Goal: Check status: Check status

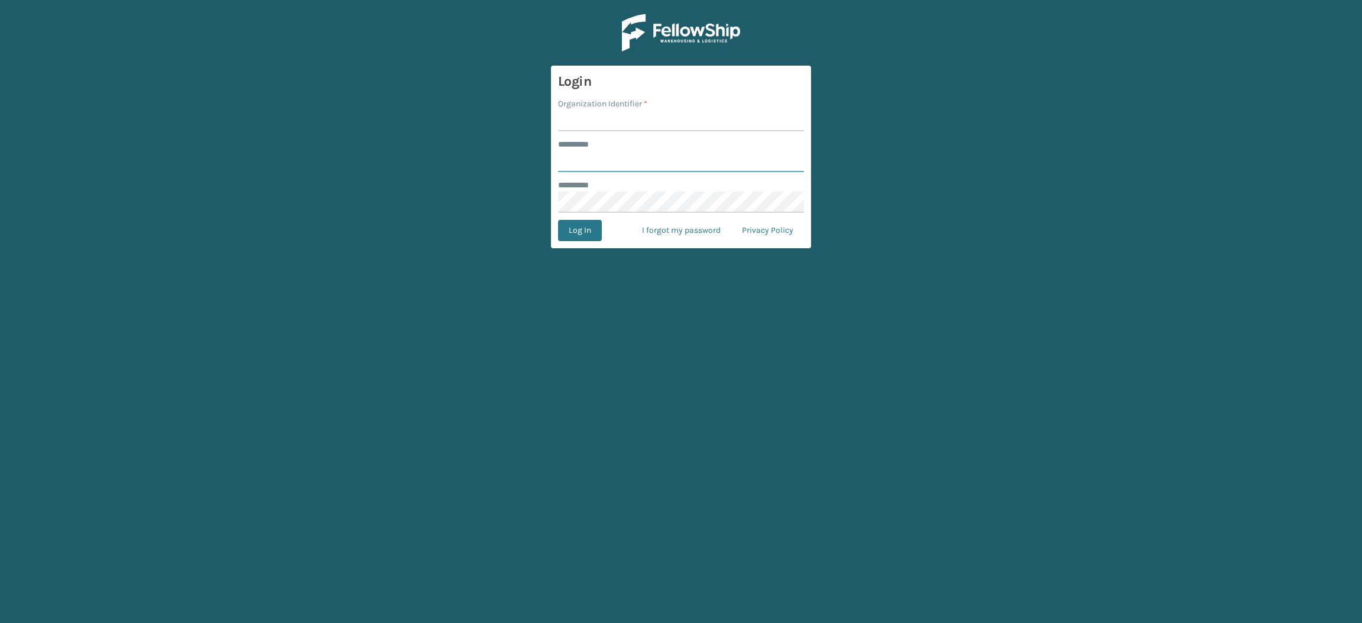
type input "**********"
click at [623, 123] on input "Organization Identifier *" at bounding box center [681, 120] width 246 height 21
type input "SuperAdminOrganization"
click at [559, 233] on button "Log In" at bounding box center [580, 230] width 44 height 21
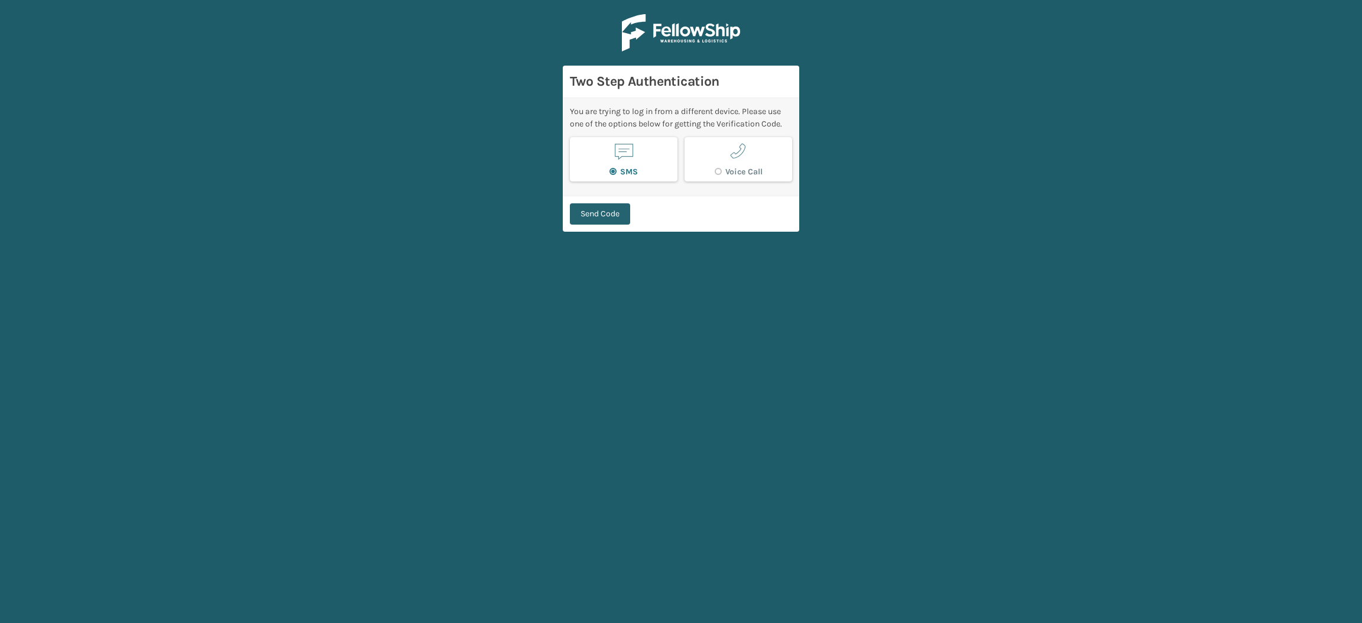
click at [587, 218] on button "Send Code" at bounding box center [600, 213] width 60 height 21
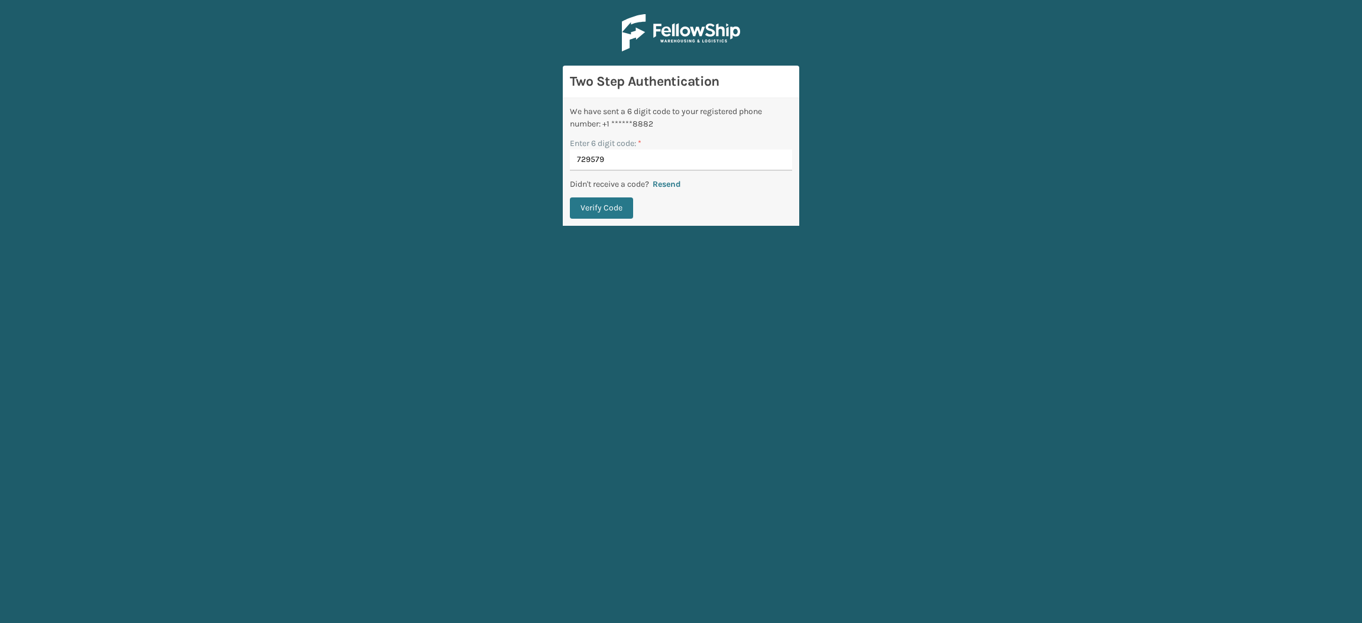
type input "729579"
click at [570, 197] on button "Verify Code" at bounding box center [601, 207] width 63 height 21
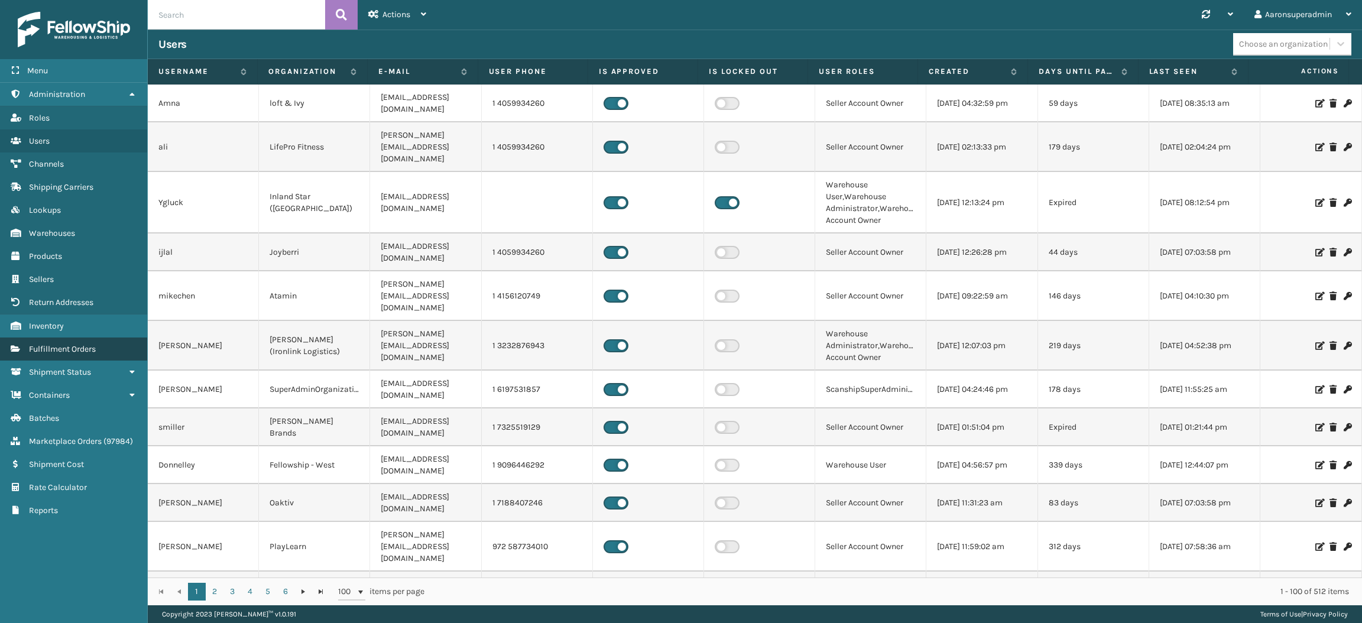
click at [52, 346] on link "Fulfillment Orders" at bounding box center [73, 348] width 147 height 23
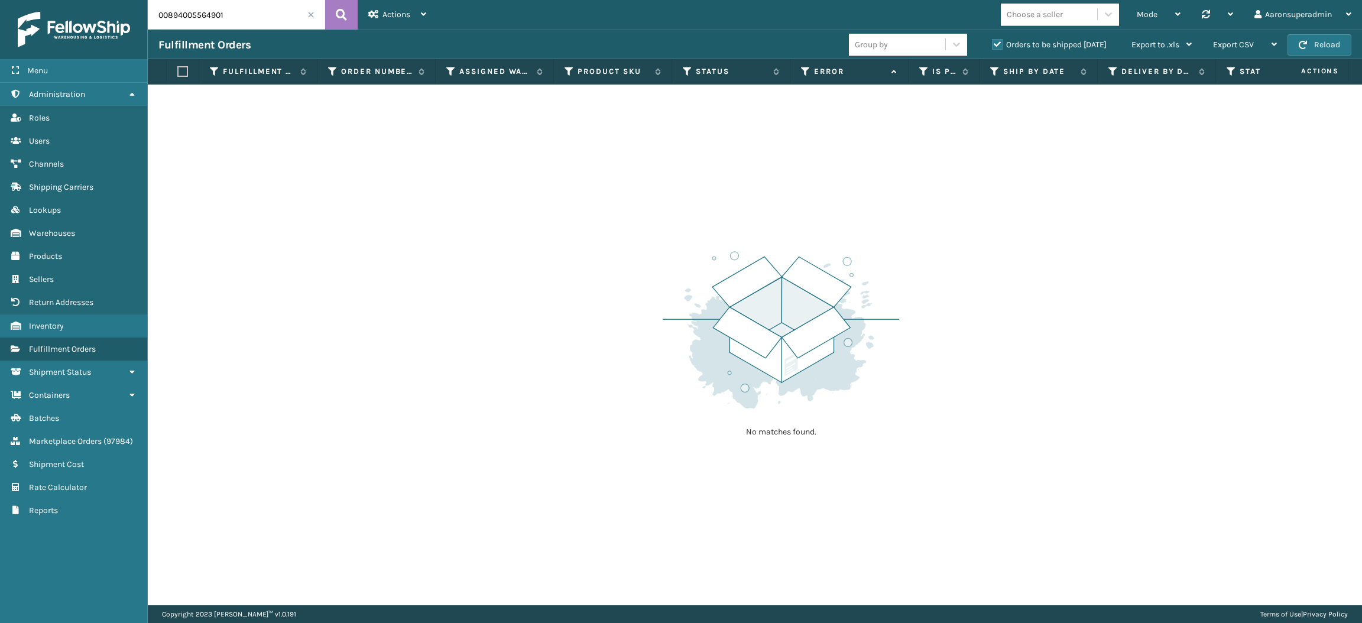
click at [311, 17] on span at bounding box center [310, 14] width 7 height 7
